Goal: Find contact information: Find contact information

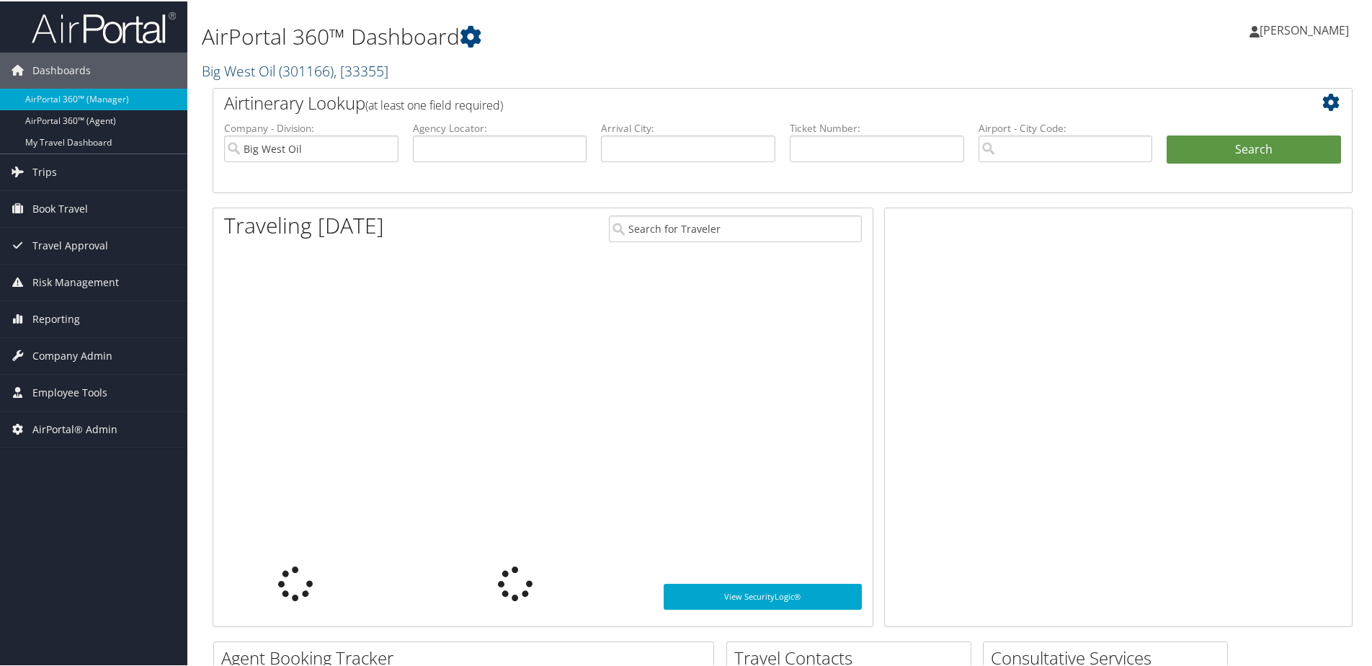
click at [224, 74] on link "Big West Oil ( 301166 ) , [ 33355 ]" at bounding box center [295, 69] width 187 height 19
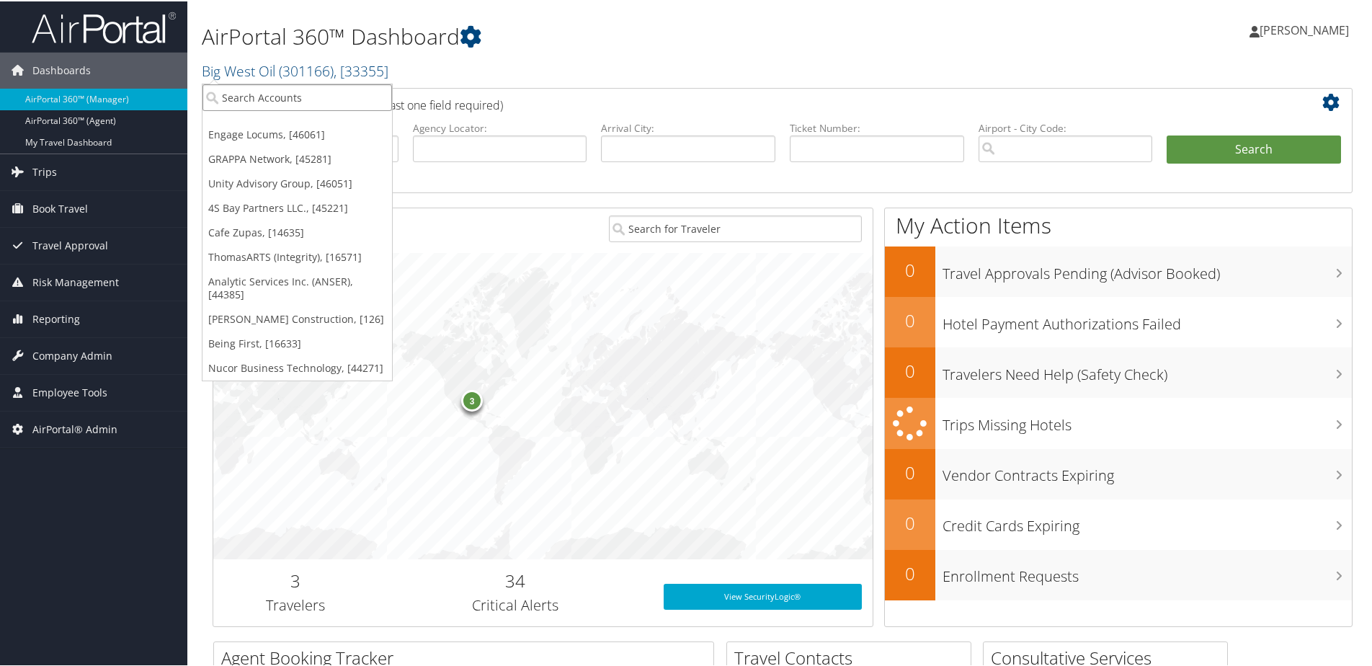
click at [228, 95] on input "search" at bounding box center [297, 96] width 190 height 27
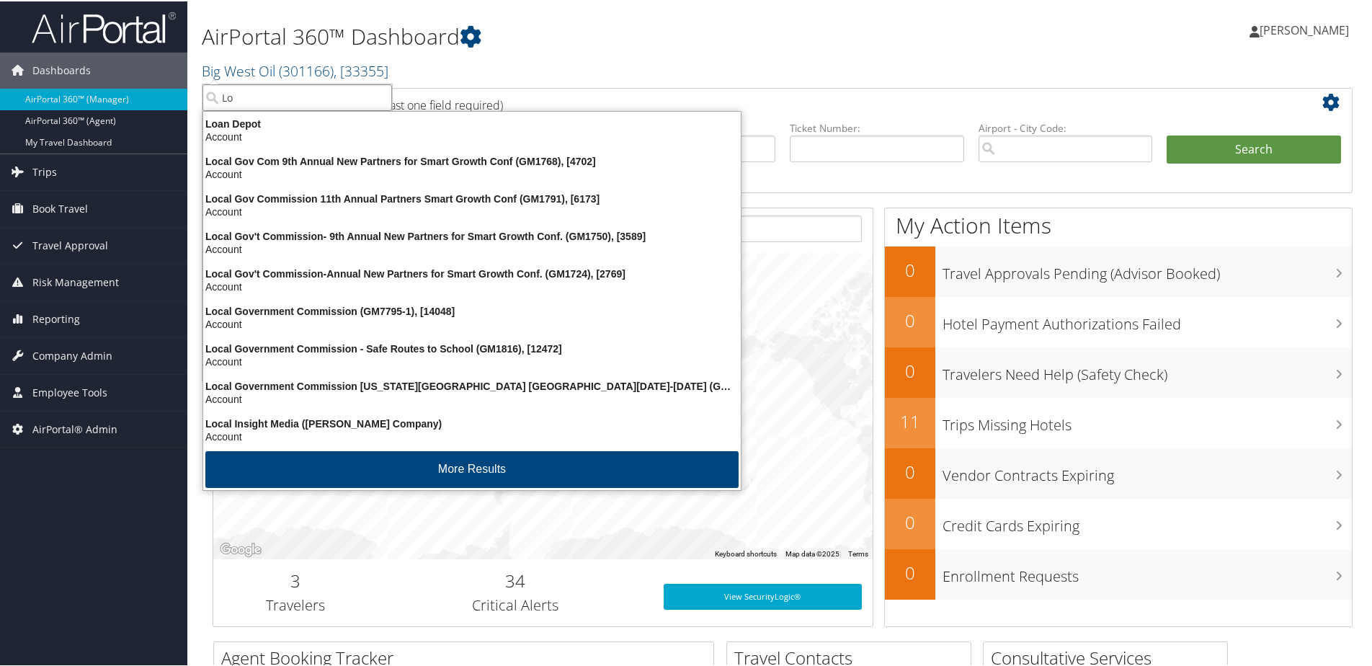
type input "L"
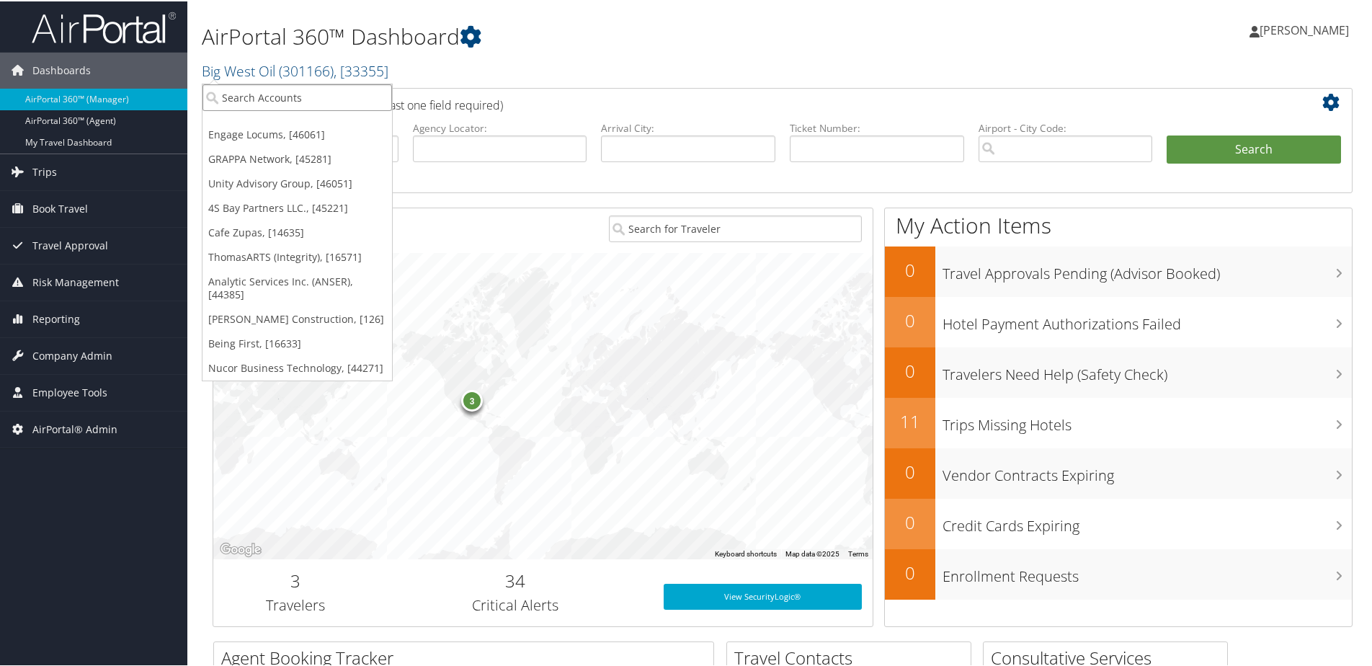
type input "S"
type input "L"
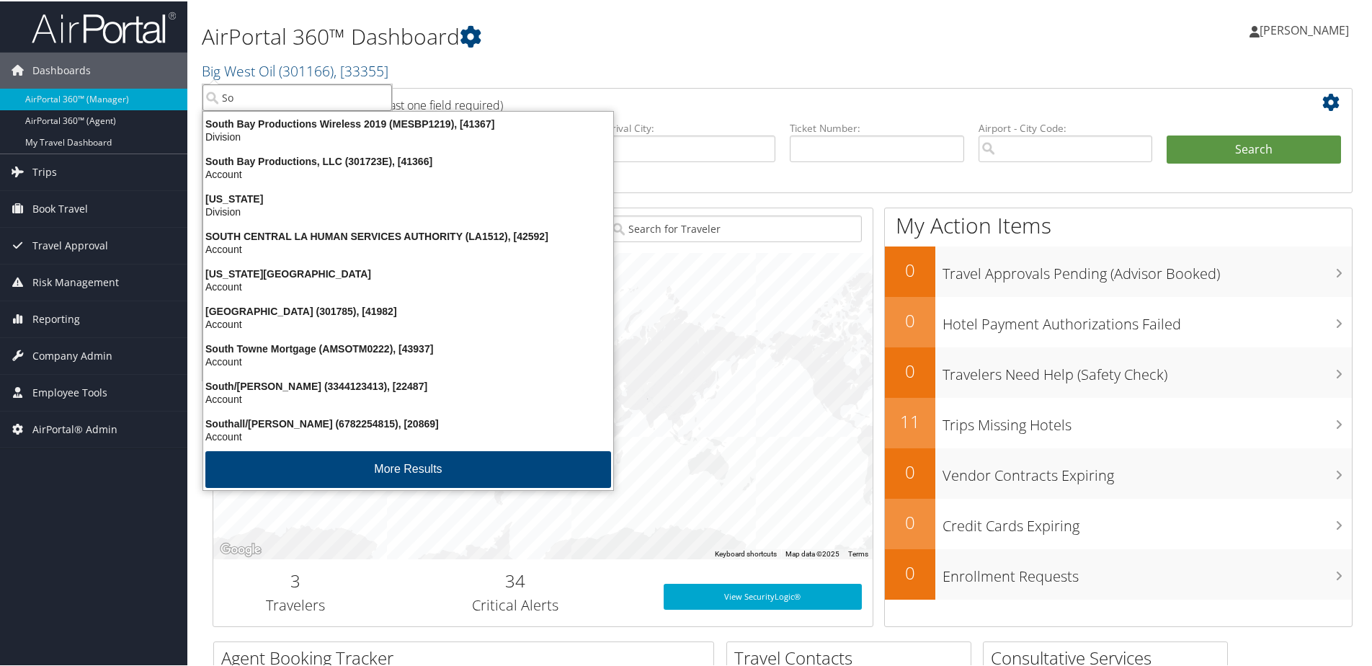
type input "S"
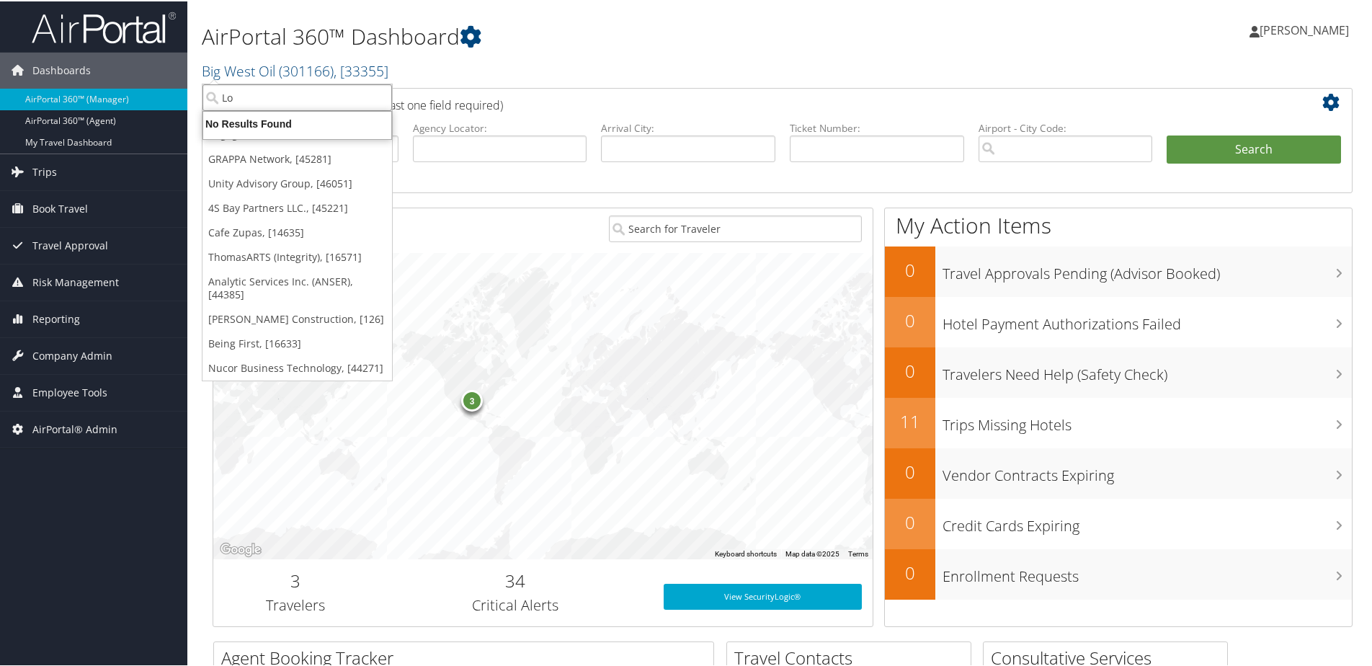
type input "L"
type input "T"
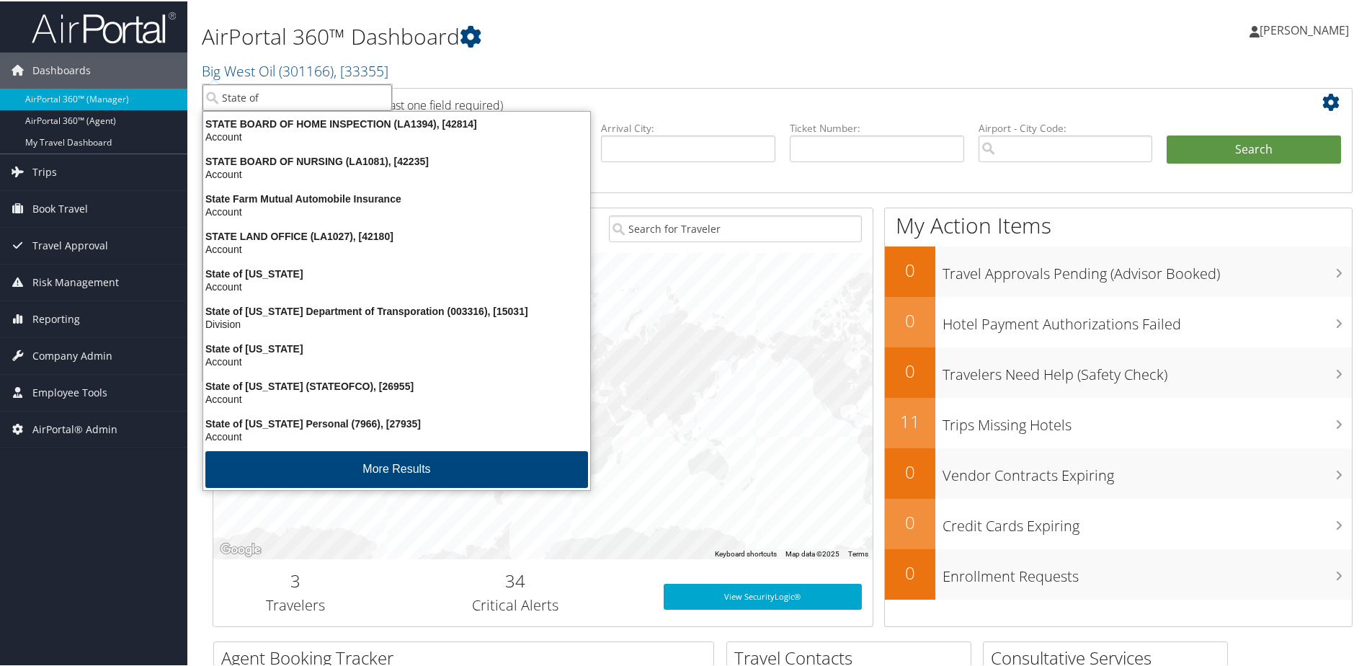
type input "State of L"
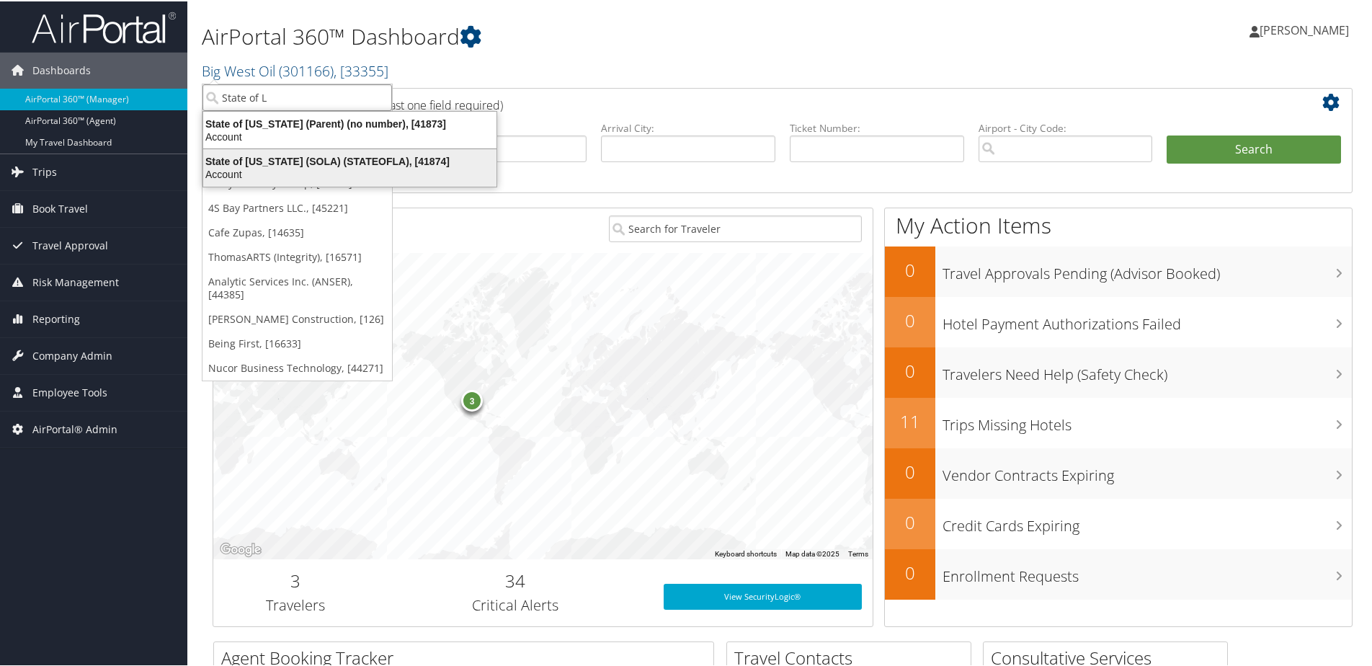
click at [272, 171] on div "Account" at bounding box center [350, 172] width 311 height 13
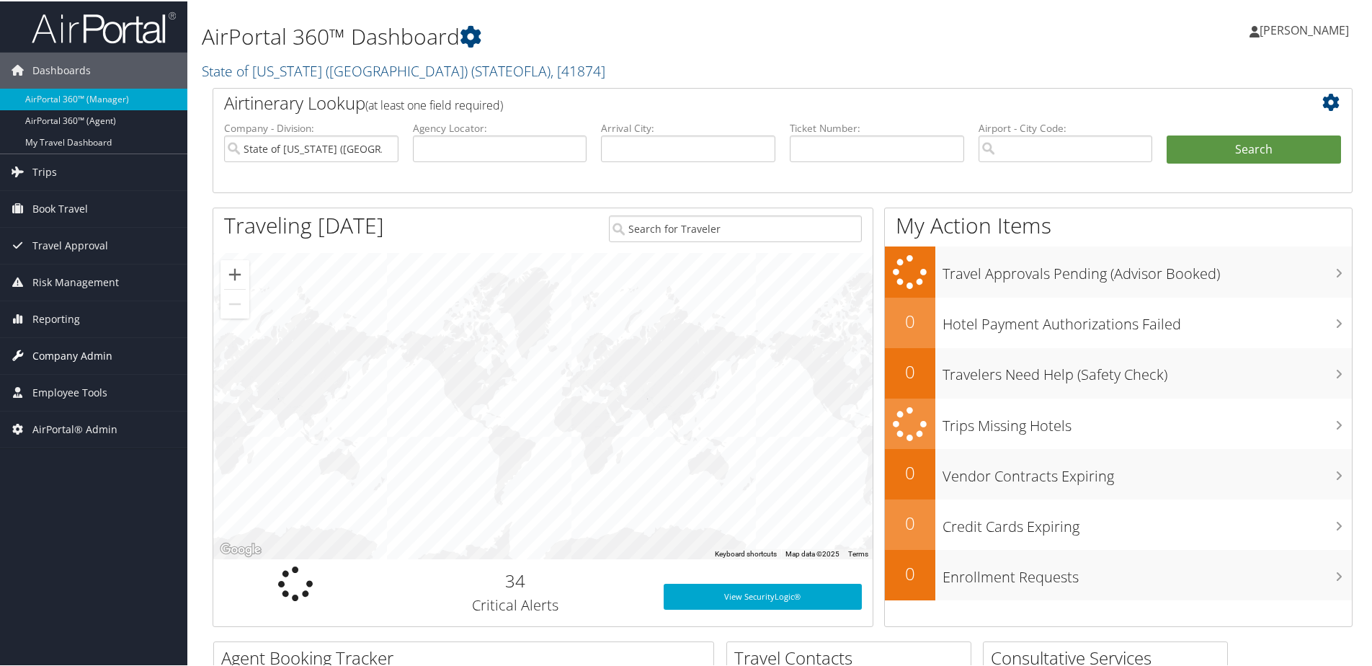
click at [66, 351] on span "Company Admin" at bounding box center [72, 354] width 80 height 36
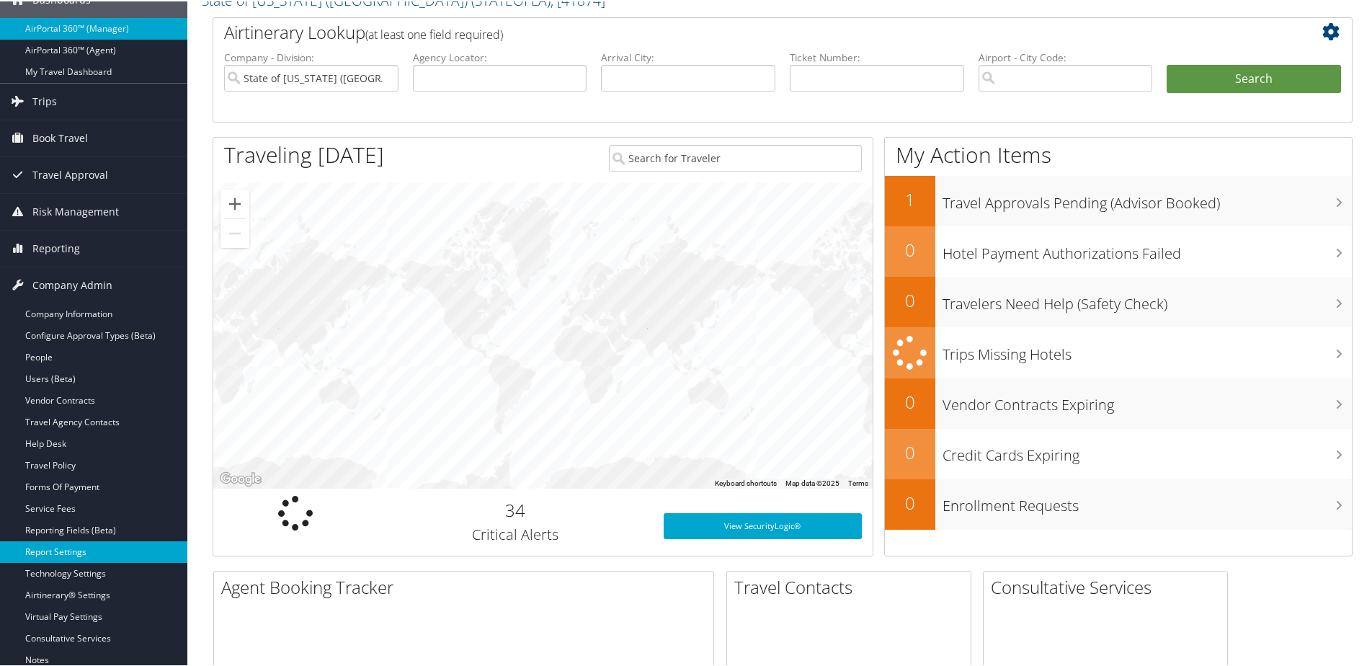
scroll to position [144, 0]
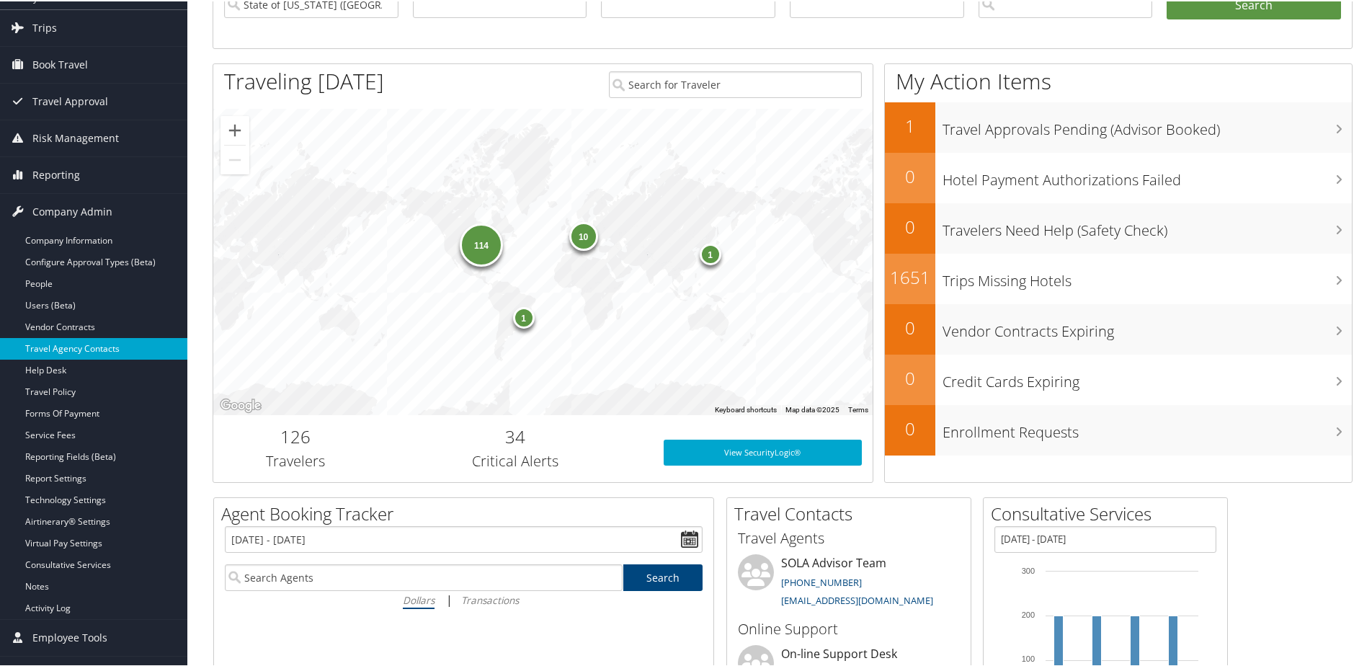
click at [68, 347] on link "Travel Agency Contacts" at bounding box center [93, 347] width 187 height 22
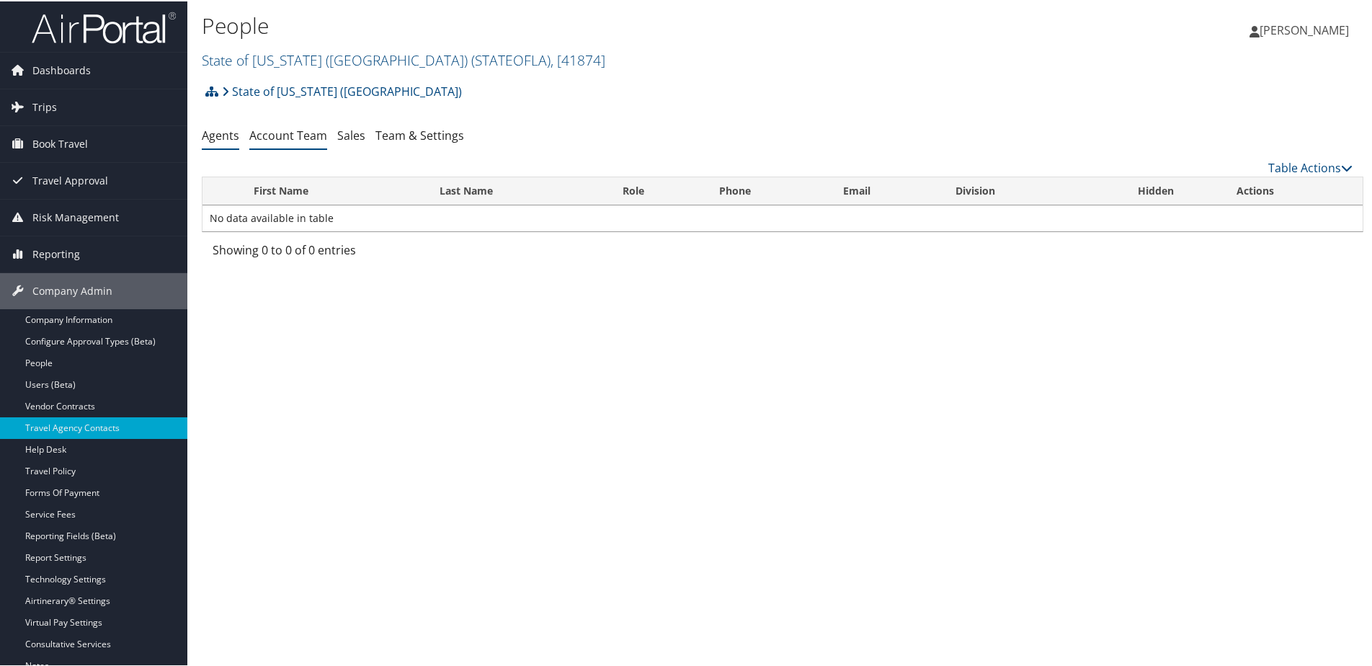
click at [309, 135] on link "Account Team" at bounding box center [288, 134] width 78 height 16
